Goal: Information Seeking & Learning: Check status

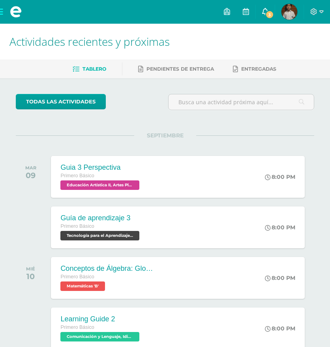
click at [269, 11] on span "3" at bounding box center [269, 14] width 9 height 9
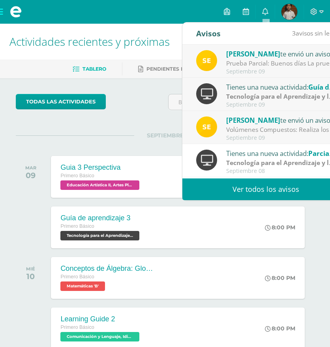
click at [237, 186] on link "Ver todos los avisos" at bounding box center [266, 190] width 167 height 22
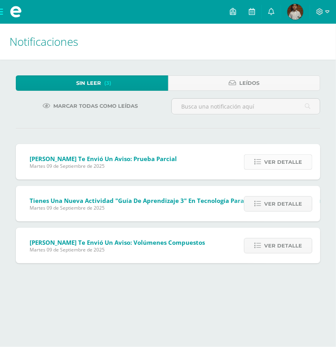
click at [269, 163] on span "Ver detalle" at bounding box center [283, 162] width 38 height 15
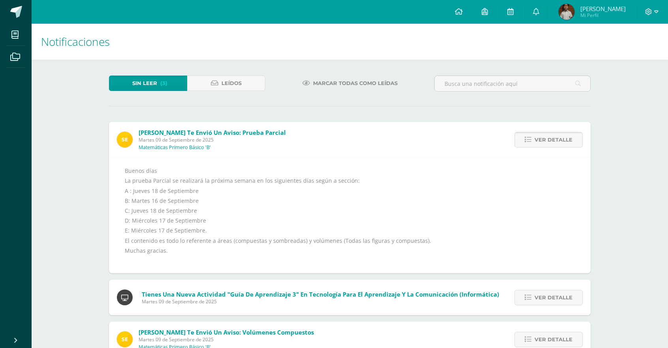
click at [336, 140] on span "Ver detalle" at bounding box center [554, 139] width 38 height 15
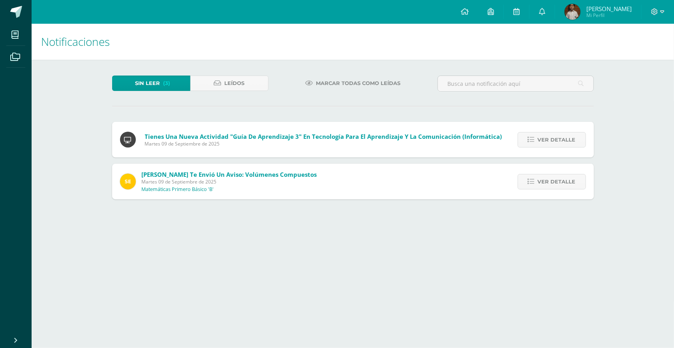
click at [336, 140] on span "Ver detalle" at bounding box center [557, 139] width 38 height 15
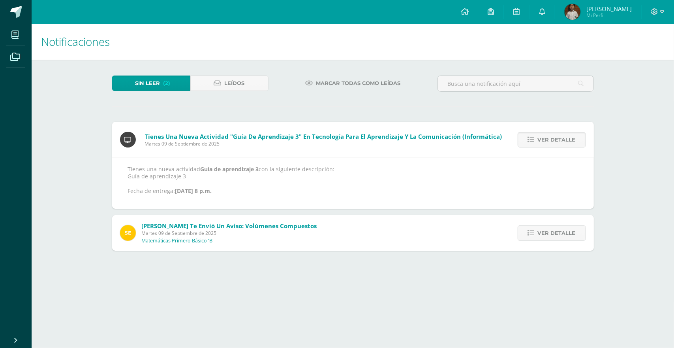
click at [336, 140] on span "Ver detalle" at bounding box center [557, 139] width 38 height 15
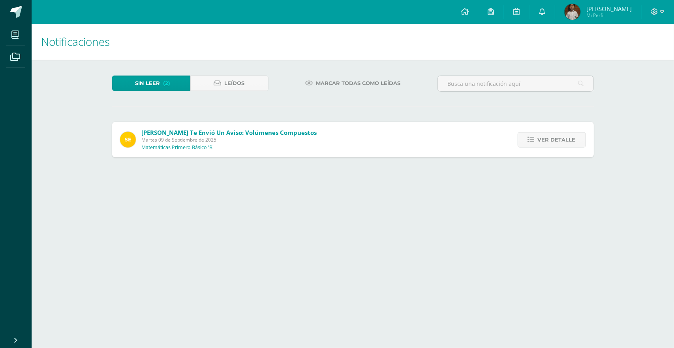
click at [336, 140] on span "Ver detalle" at bounding box center [557, 139] width 38 height 15
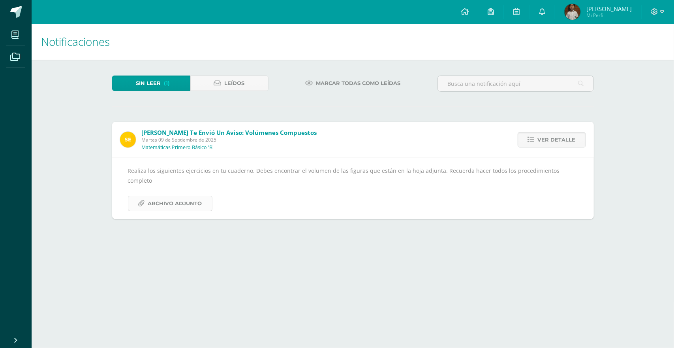
click at [200, 196] on span "Archivo Adjunto" at bounding box center [175, 203] width 54 height 15
click at [336, 138] on icon at bounding box center [531, 139] width 7 height 7
